Goal: Task Accomplishment & Management: Complete application form

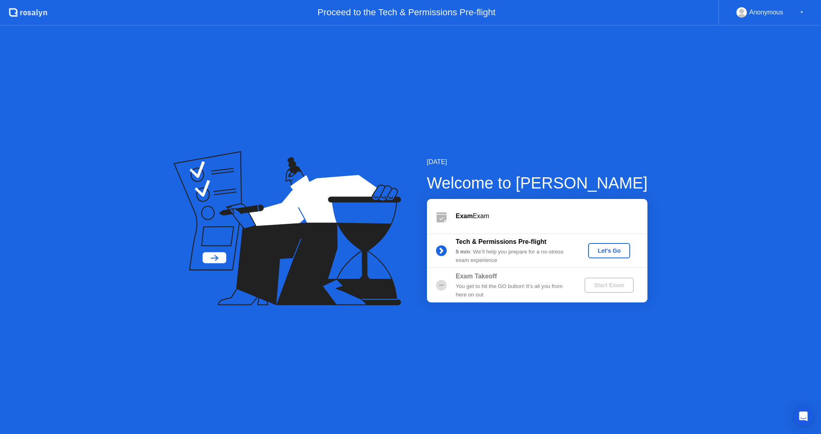
click at [604, 248] on div "Let's Go" at bounding box center [609, 250] width 36 height 6
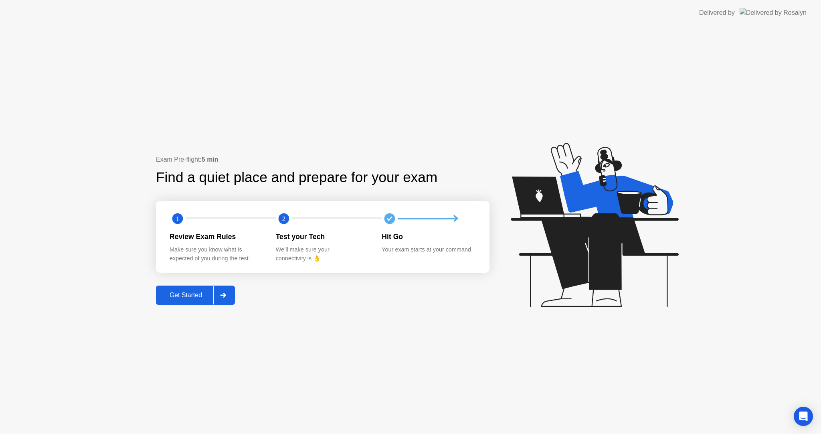
click at [176, 296] on div "Get Started" at bounding box center [185, 294] width 55 height 7
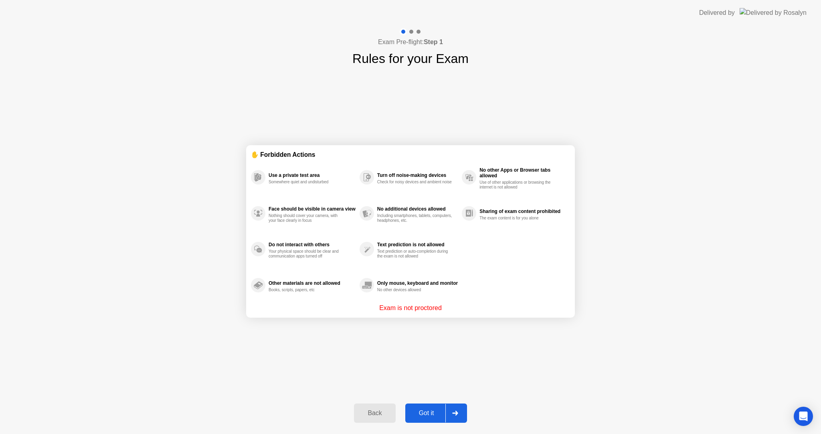
click at [421, 409] on div "Got it" at bounding box center [427, 412] width 38 height 7
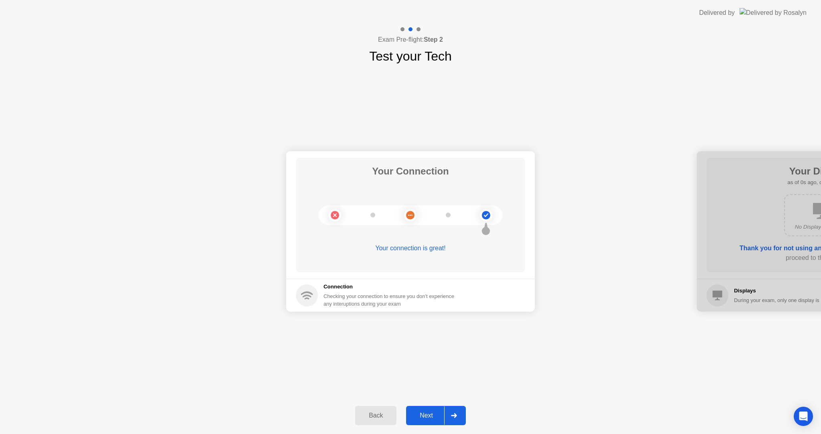
click at [421, 409] on button "Next" at bounding box center [436, 415] width 60 height 19
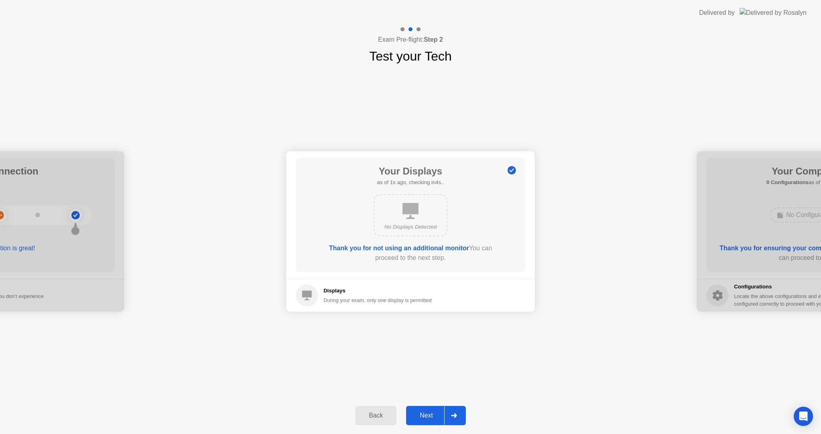
click at [421, 409] on button "Next" at bounding box center [436, 415] width 60 height 19
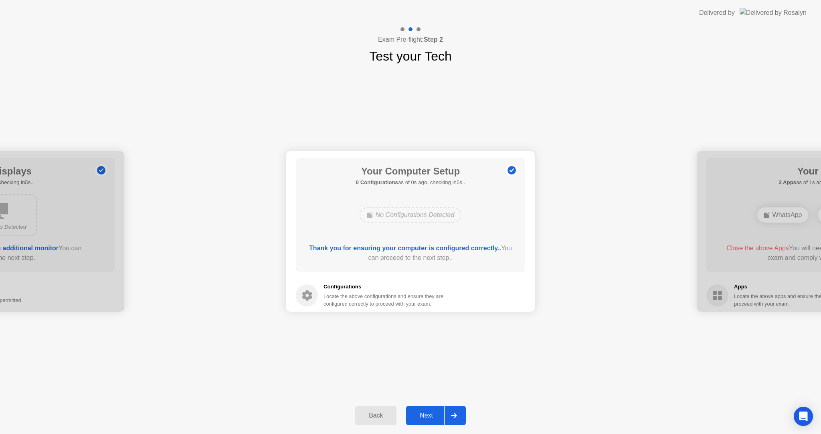
click at [421, 409] on button "Next" at bounding box center [436, 415] width 60 height 19
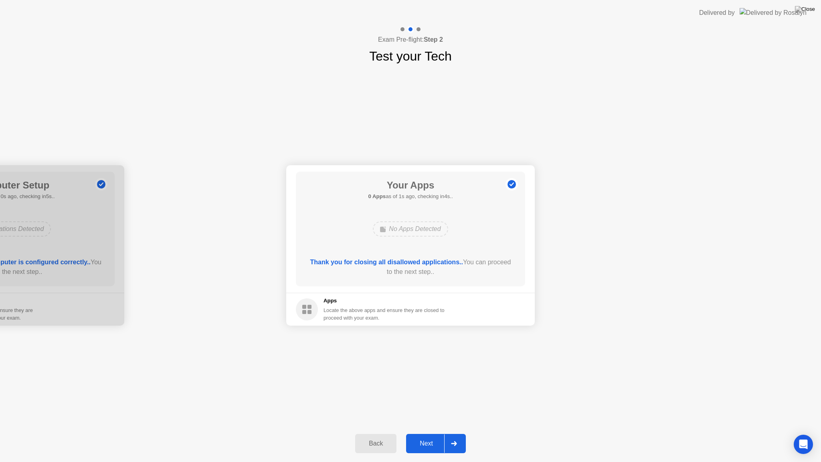
click at [290, 142] on div "Your Connection Your connection is great! Connection Checking your connection t…" at bounding box center [410, 245] width 821 height 359
click at [377, 218] on div "No Apps Detected" at bounding box center [411, 229] width 184 height 22
click at [420, 224] on div "No Apps Detected" at bounding box center [410, 228] width 75 height 15
click at [442, 433] on button "Next" at bounding box center [436, 443] width 60 height 19
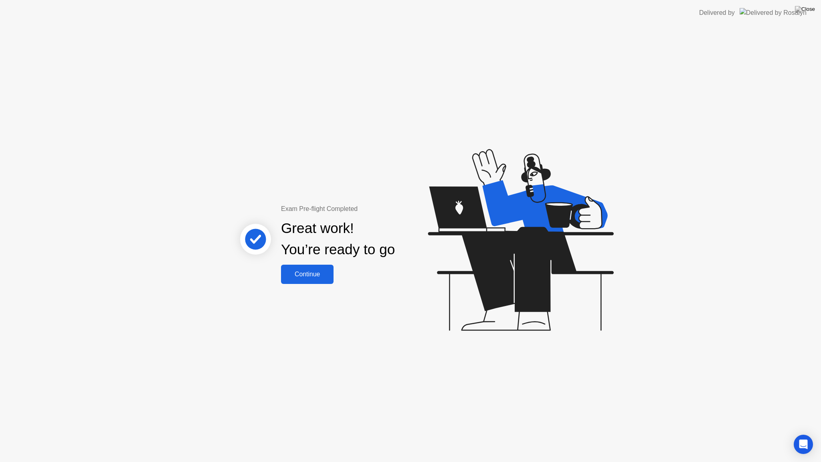
click at [303, 277] on div "Continue" at bounding box center [307, 274] width 48 height 7
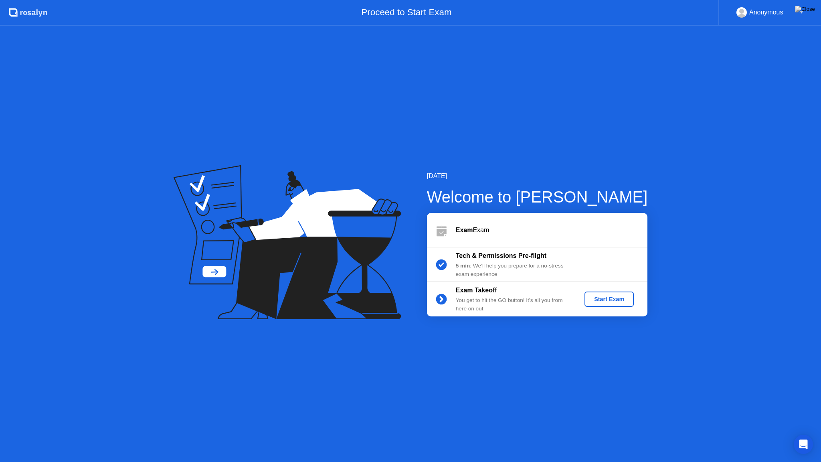
click at [606, 302] on div "Start Exam" at bounding box center [608, 299] width 43 height 6
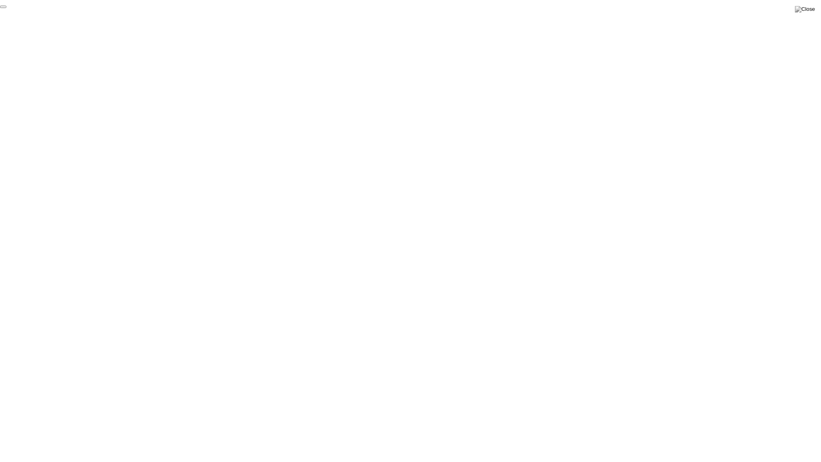
click div "End Proctoring Session"
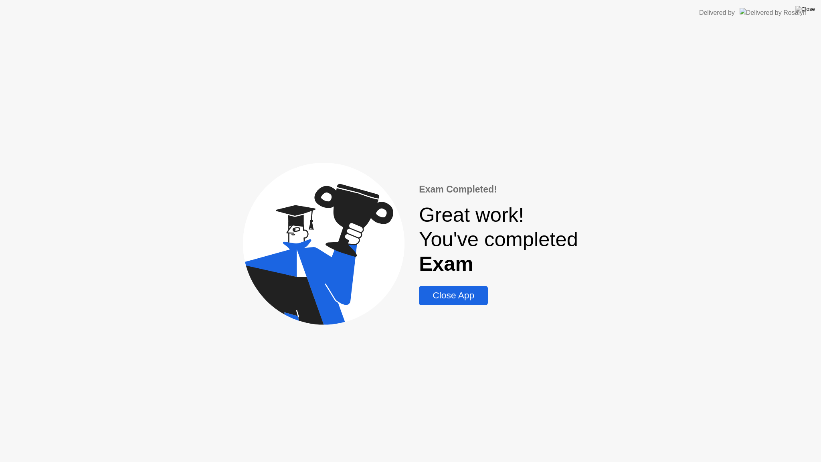
click at [456, 299] on div "Close App" at bounding box center [453, 295] width 64 height 11
